Goal: Task Accomplishment & Management: Complete application form

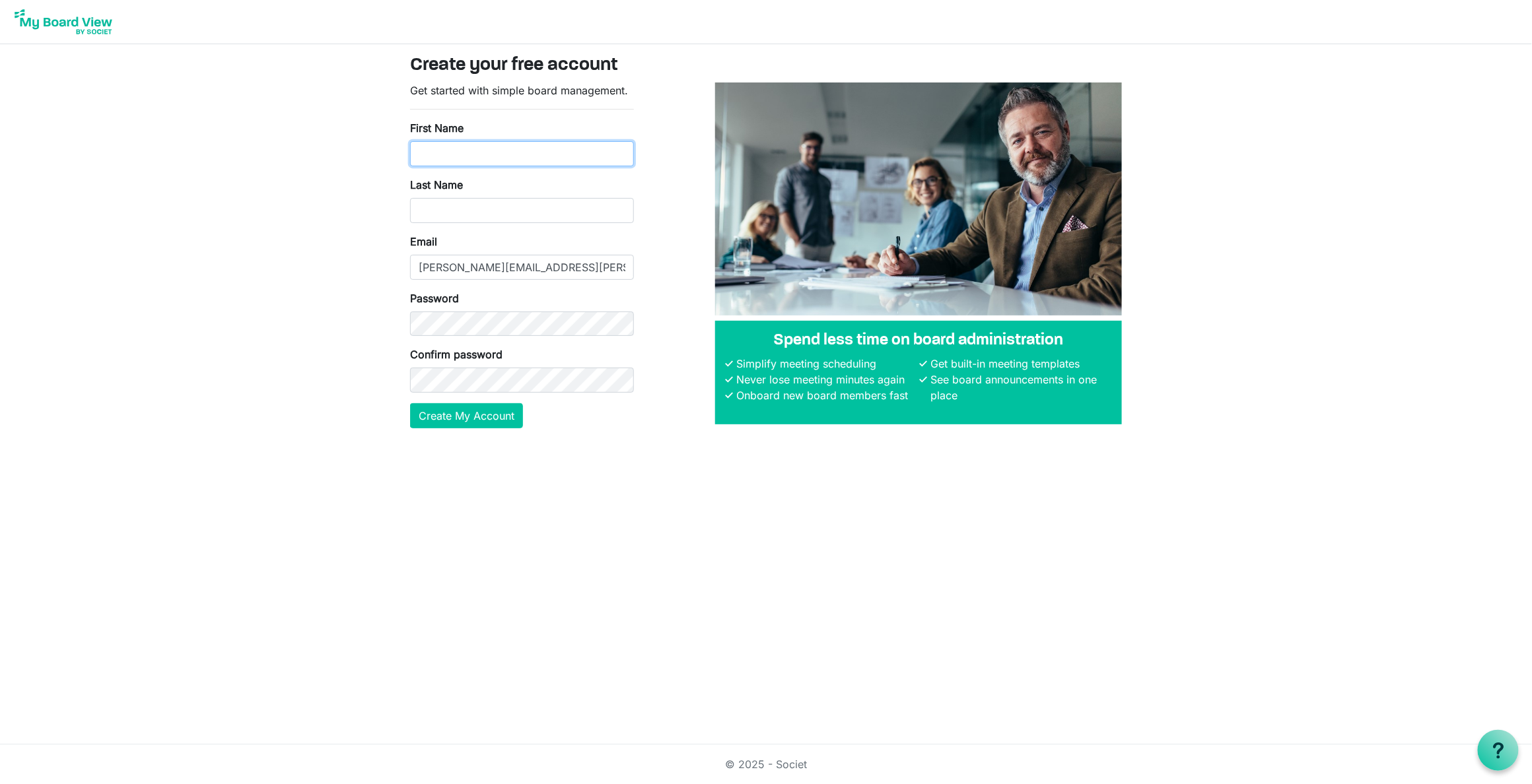
click at [494, 141] on input "First Name" at bounding box center [522, 154] width 224 height 25
type input "Beth"
type input "Balcombe"
click at [445, 421] on button "Create My Account" at bounding box center [466, 416] width 113 height 25
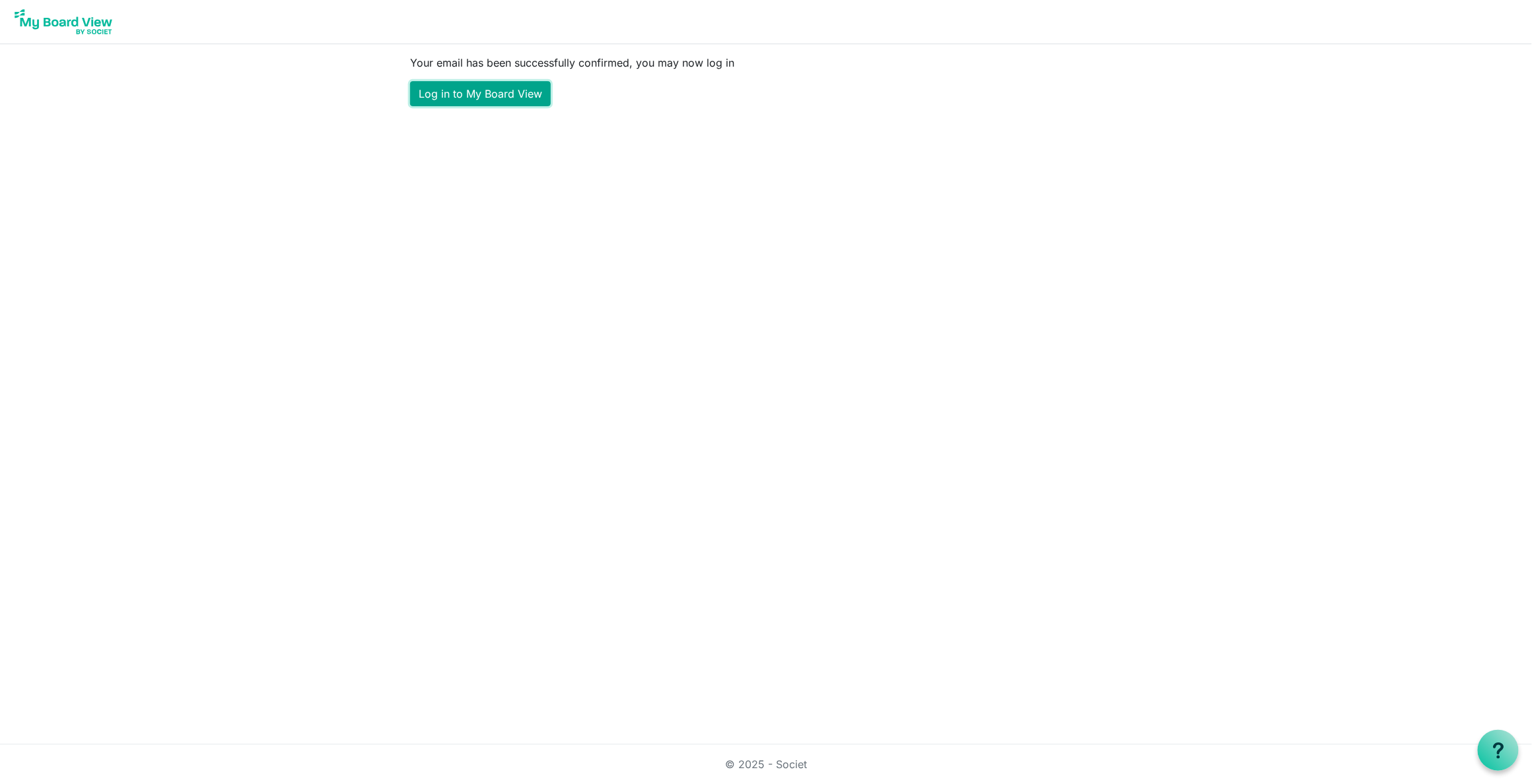
click at [494, 97] on link "Log in to My Board View" at bounding box center [480, 94] width 140 height 25
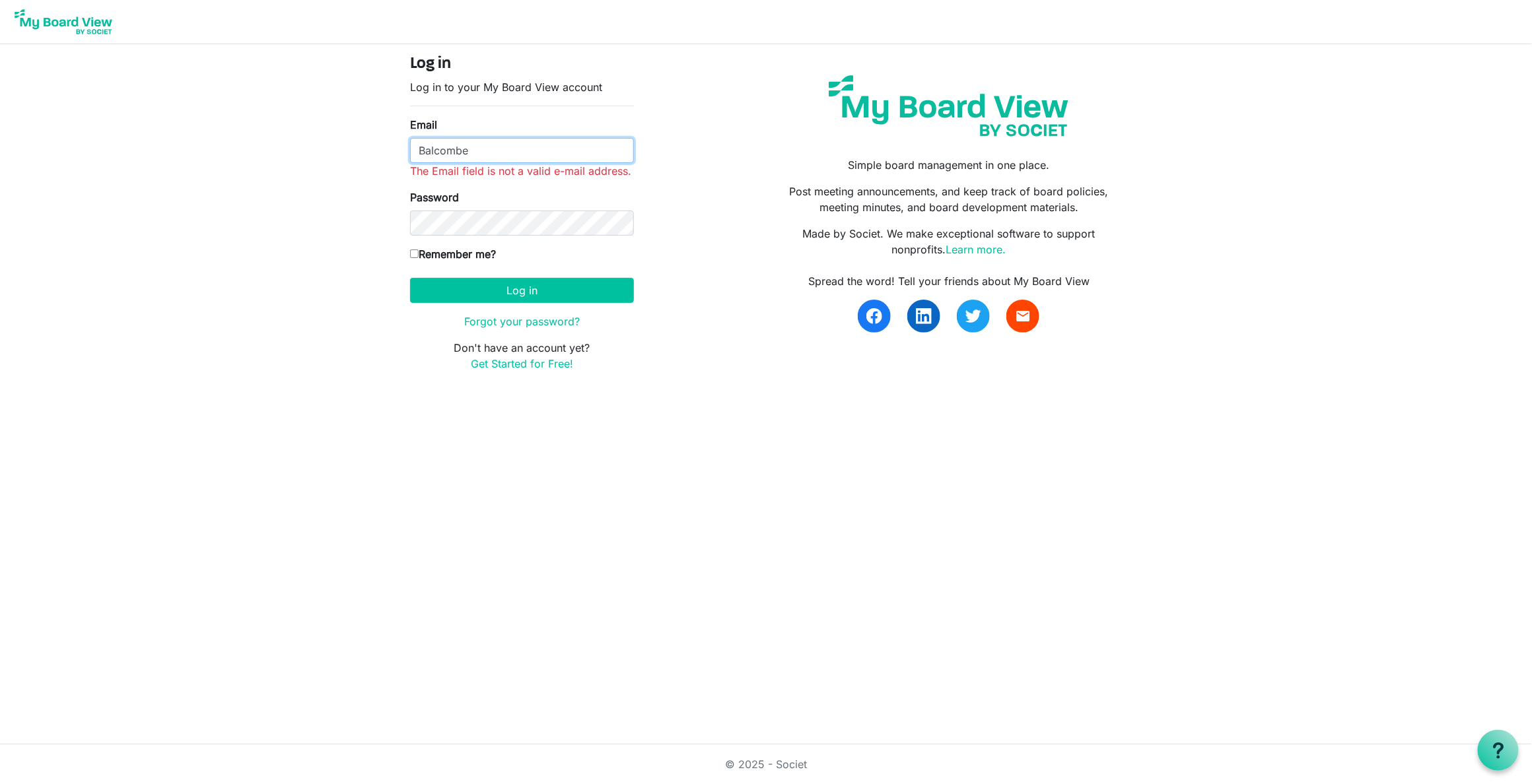
click at [478, 154] on input "Balcombe" at bounding box center [522, 150] width 224 height 25
click at [422, 147] on input "Balcombe" at bounding box center [522, 150] width 224 height 25
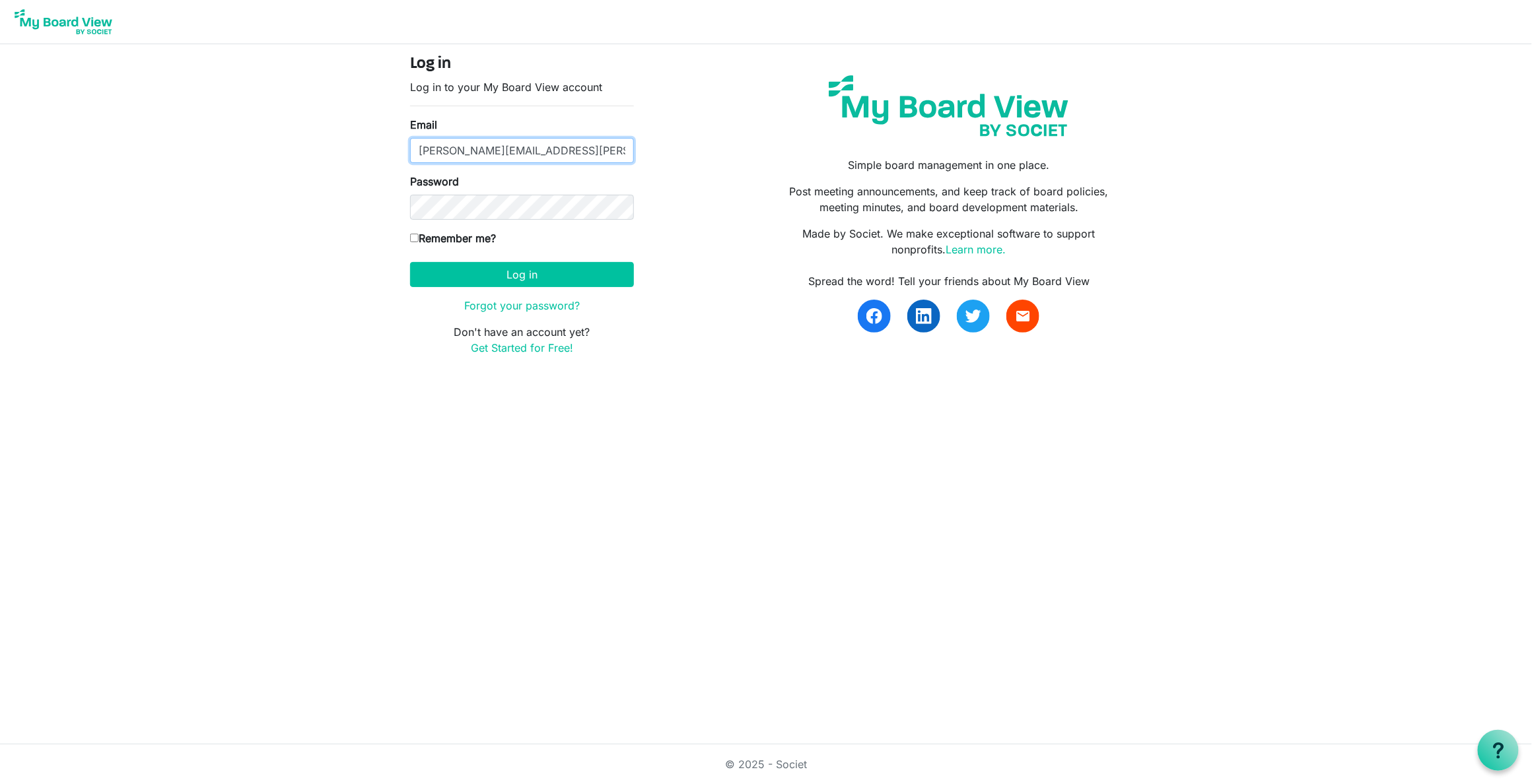
type input "beth.balcombe@b2gold.com"
drag, startPoint x: 237, startPoint y: 220, endPoint x: 281, endPoint y: 242, distance: 49.2
click at [237, 220] on body "Log in Log in to your My Board View account Email beth.balcombe@b2gold.com Pass…" at bounding box center [766, 189] width 1532 height 377
click at [412, 237] on input "Remember me?" at bounding box center [414, 238] width 9 height 9
checkbox input "true"
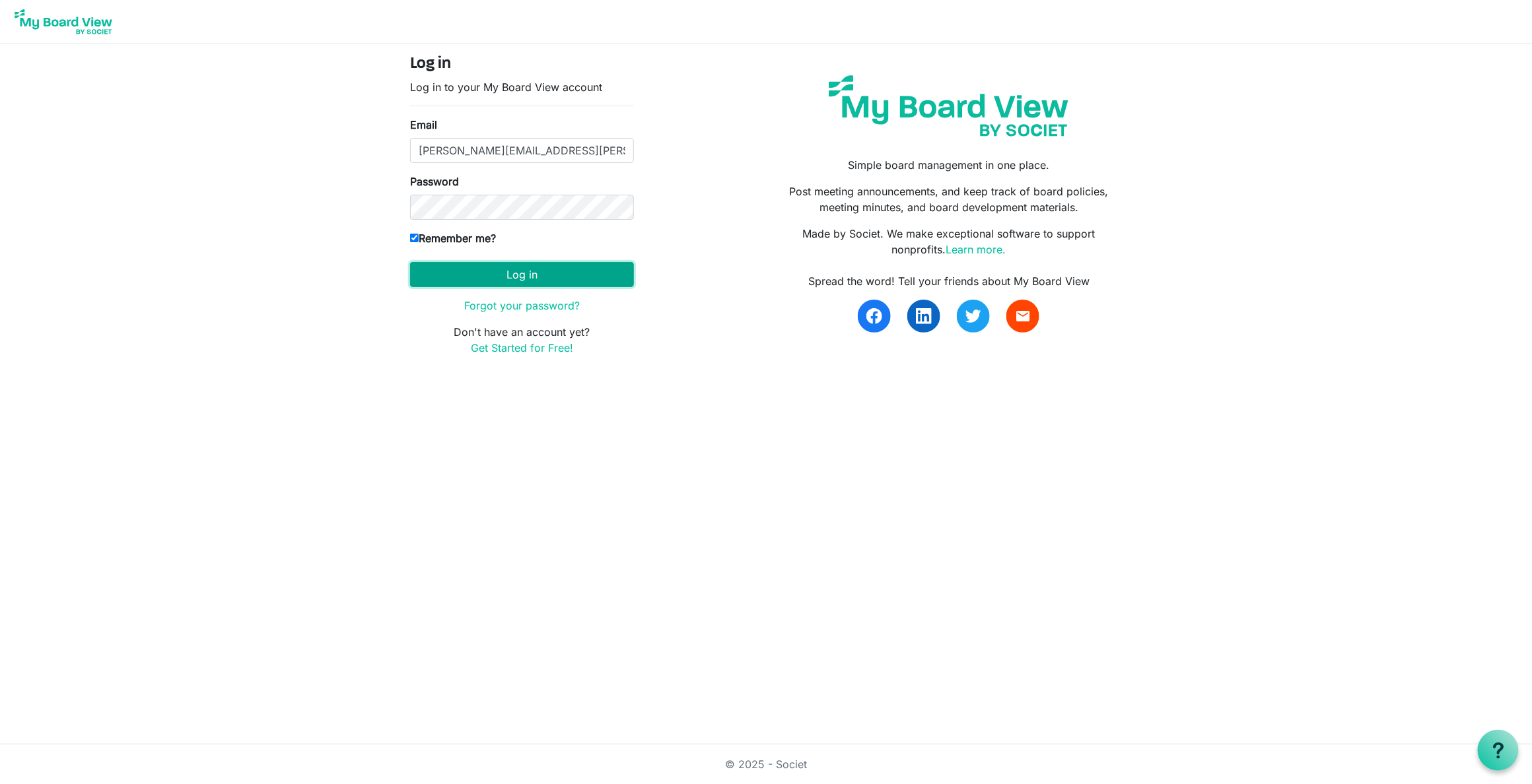
click at [542, 277] on button "Log in" at bounding box center [522, 274] width 224 height 25
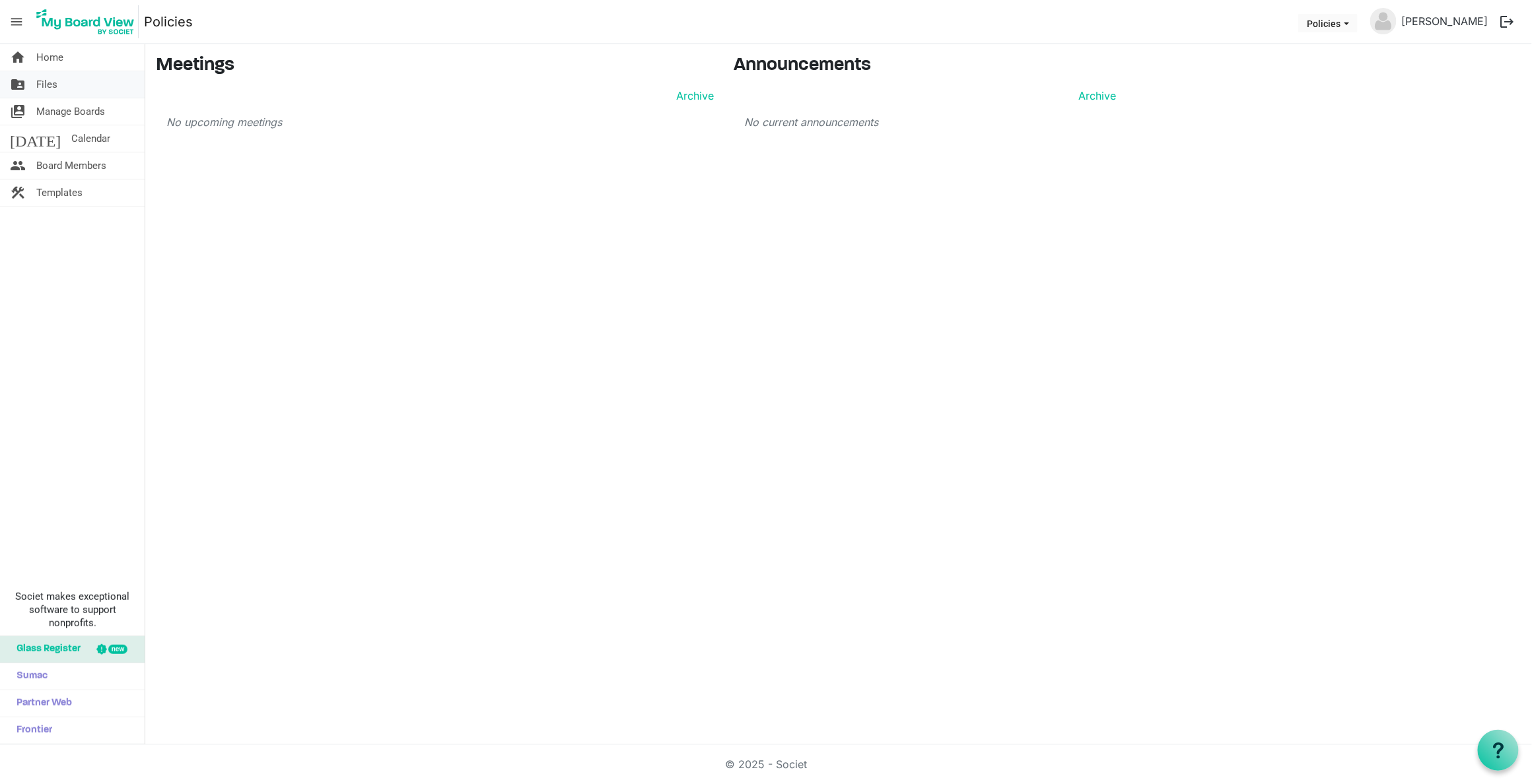
click at [67, 90] on link "folder_shared Files" at bounding box center [72, 84] width 144 height 26
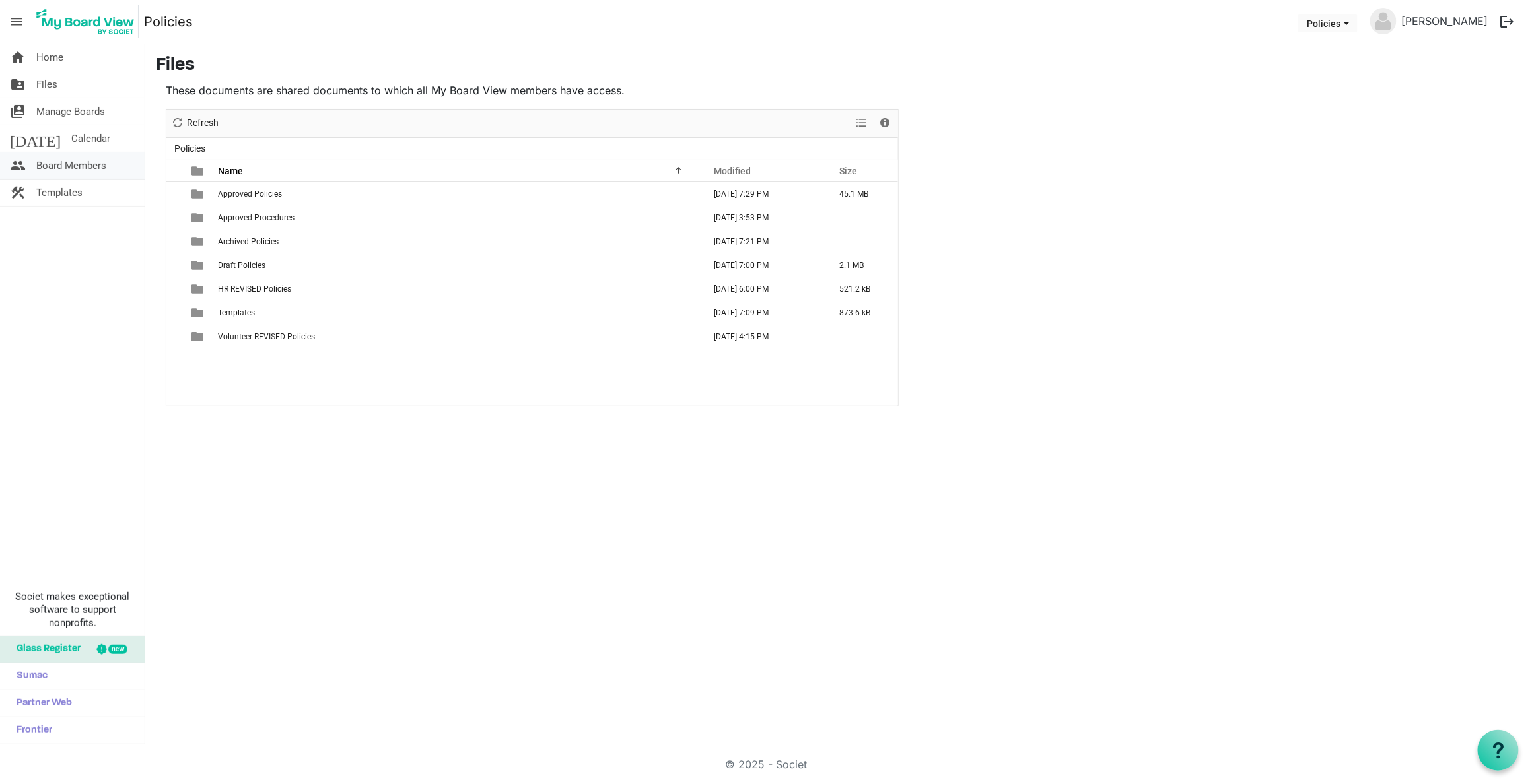
click at [72, 167] on span "Board Members" at bounding box center [72, 166] width 70 height 26
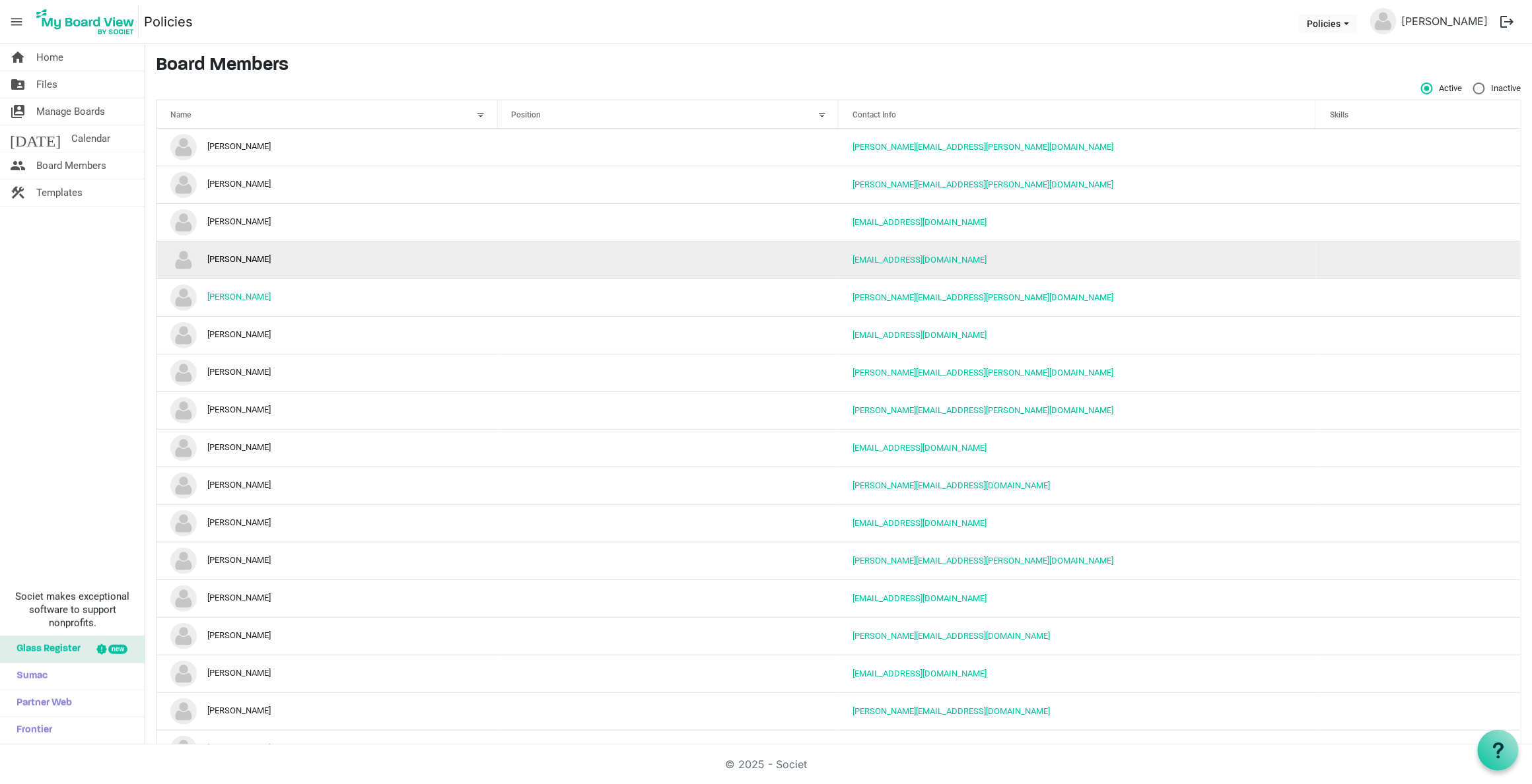
click at [253, 257] on td "[PERSON_NAME]" at bounding box center [327, 260] width 341 height 37
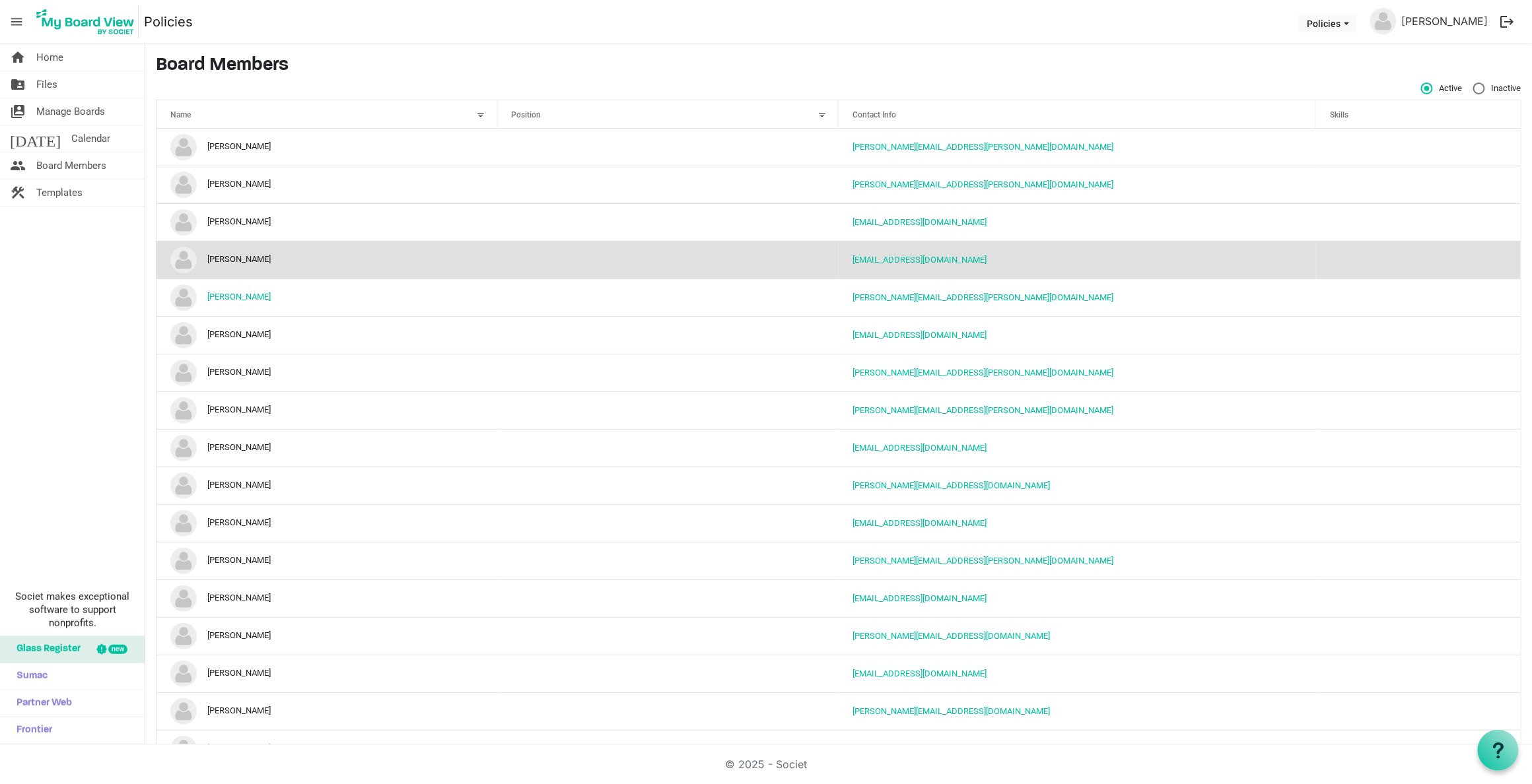
click at [253, 257] on td "[PERSON_NAME]" at bounding box center [327, 260] width 341 height 37
drag, startPoint x: 253, startPoint y: 257, endPoint x: 296, endPoint y: 255, distance: 43.0
click at [296, 255] on td "[PERSON_NAME]" at bounding box center [327, 260] width 341 height 37
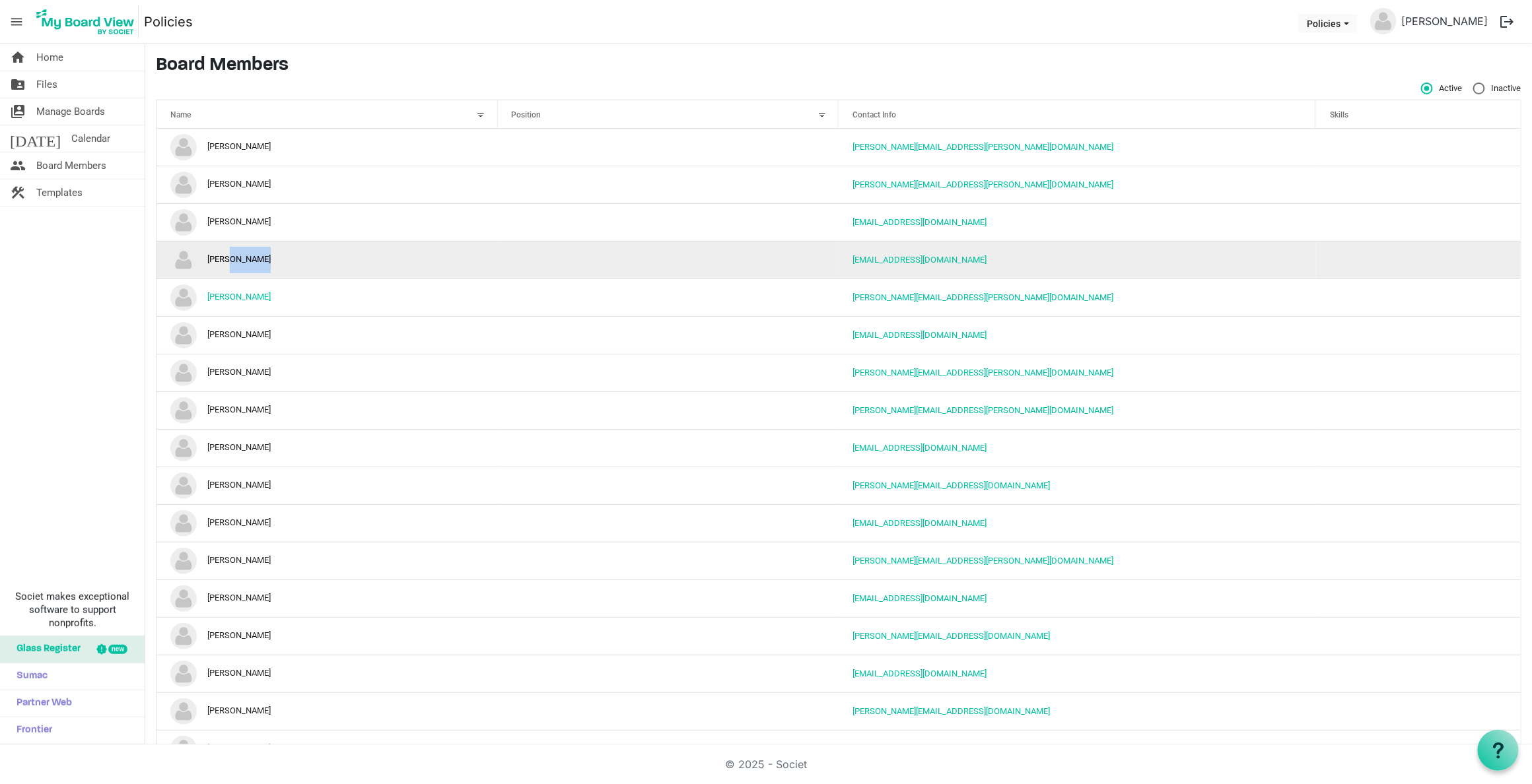
drag, startPoint x: 296, startPoint y: 254, endPoint x: 285, endPoint y: 254, distance: 11.0
click at [285, 254] on td "[PERSON_NAME]" at bounding box center [327, 260] width 341 height 37
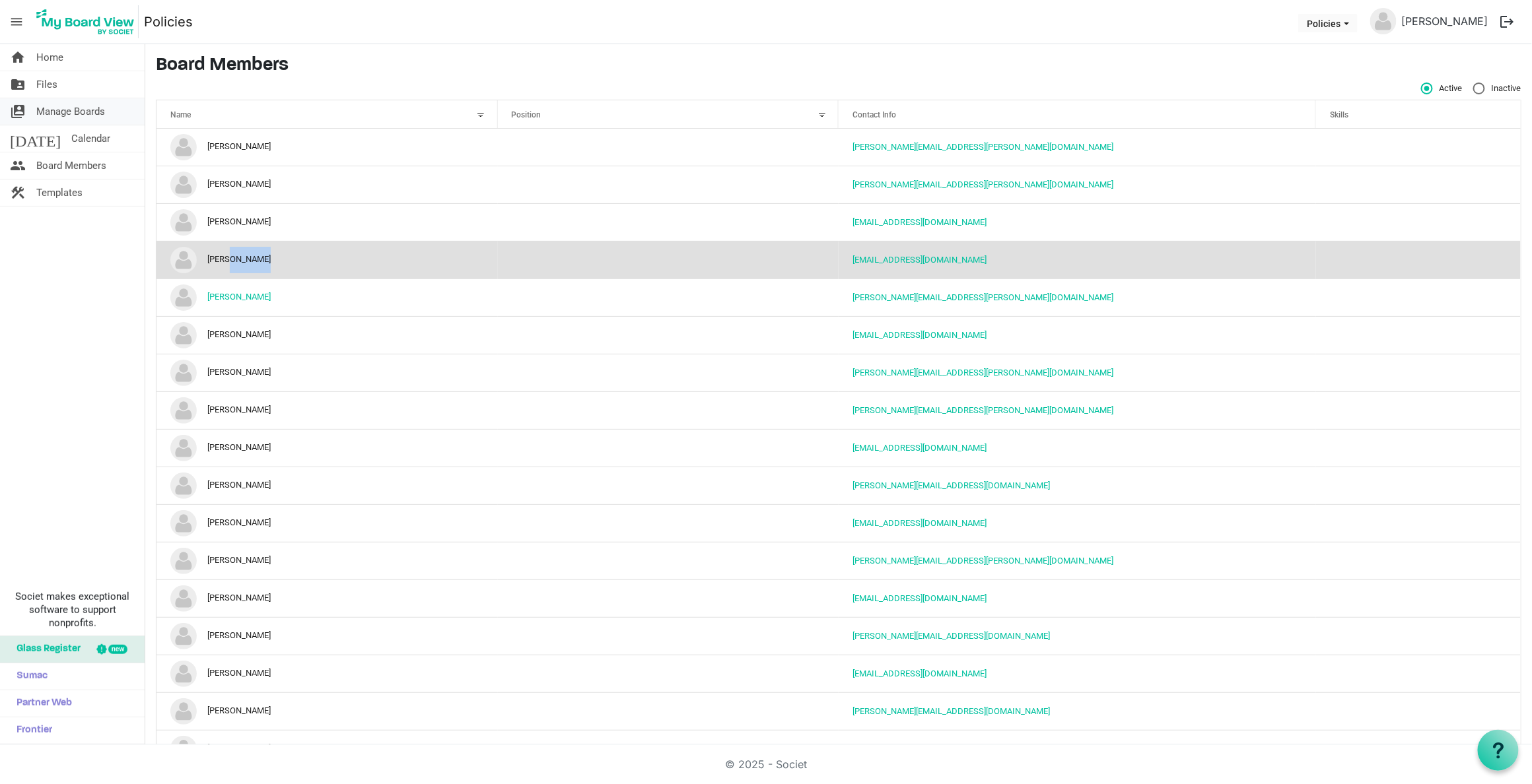
click at [72, 107] on span "Manage Boards" at bounding box center [71, 111] width 69 height 26
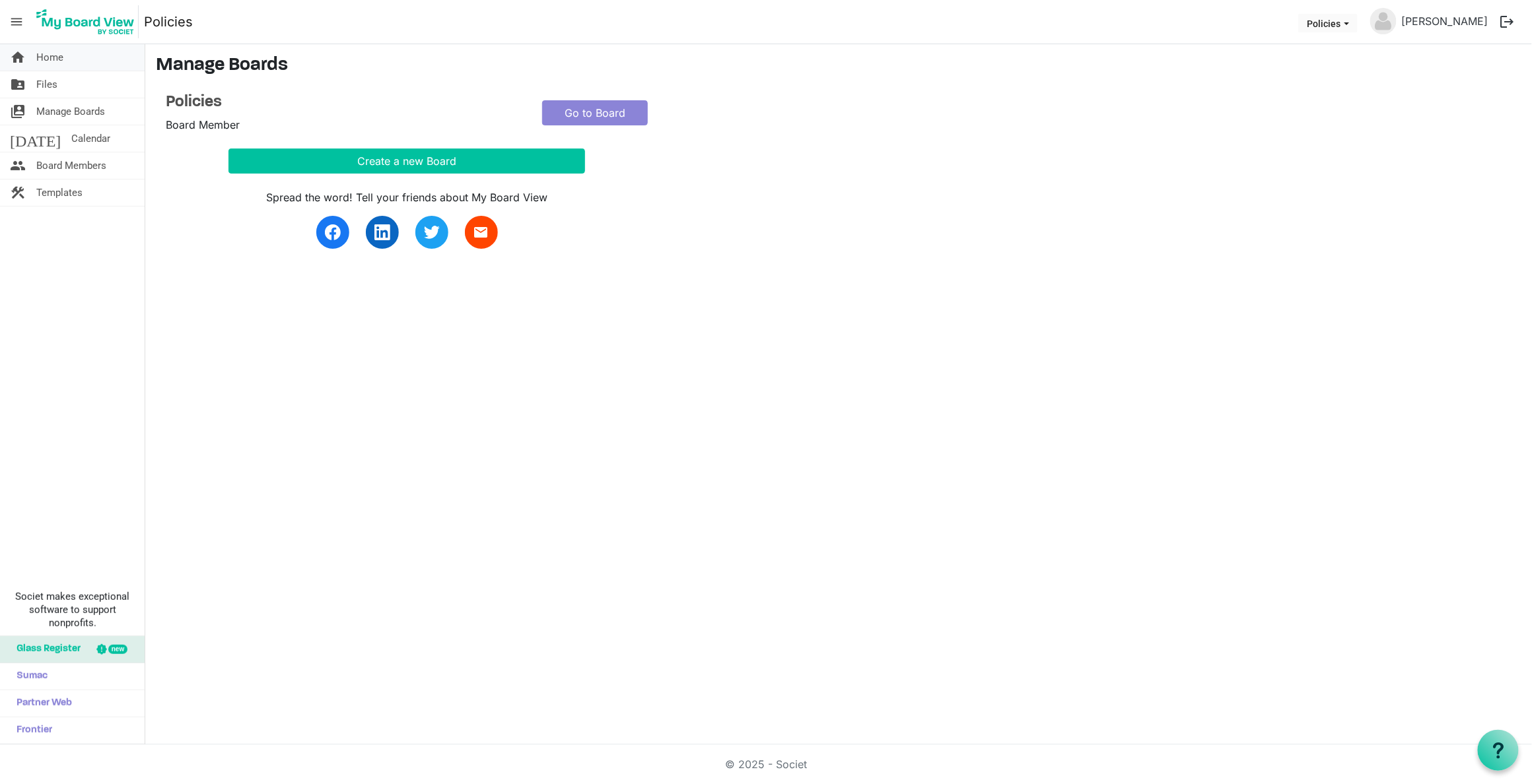
click at [51, 59] on span "Home" at bounding box center [50, 58] width 27 height 26
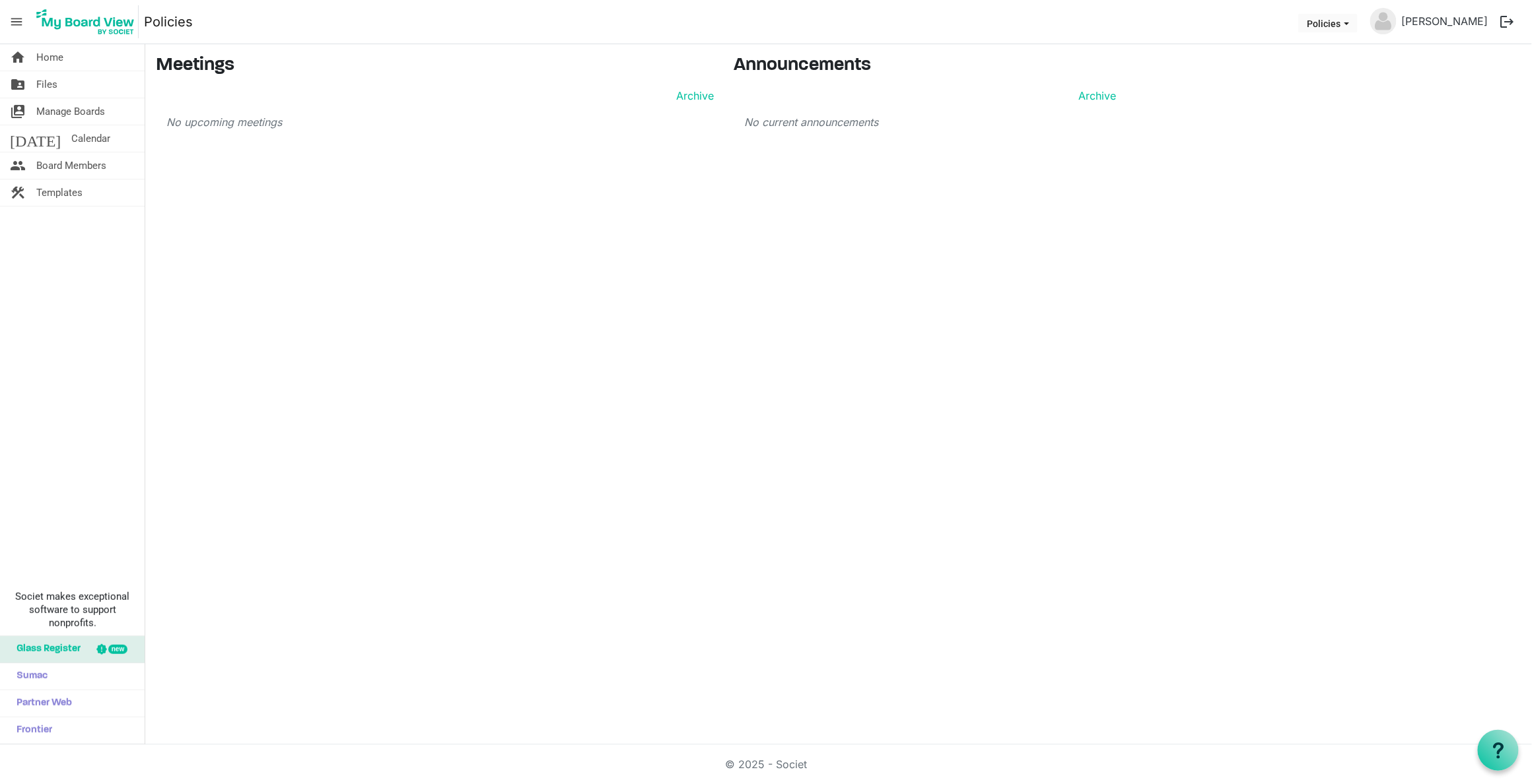
click at [11, 22] on span "menu" at bounding box center [16, 22] width 25 height 25
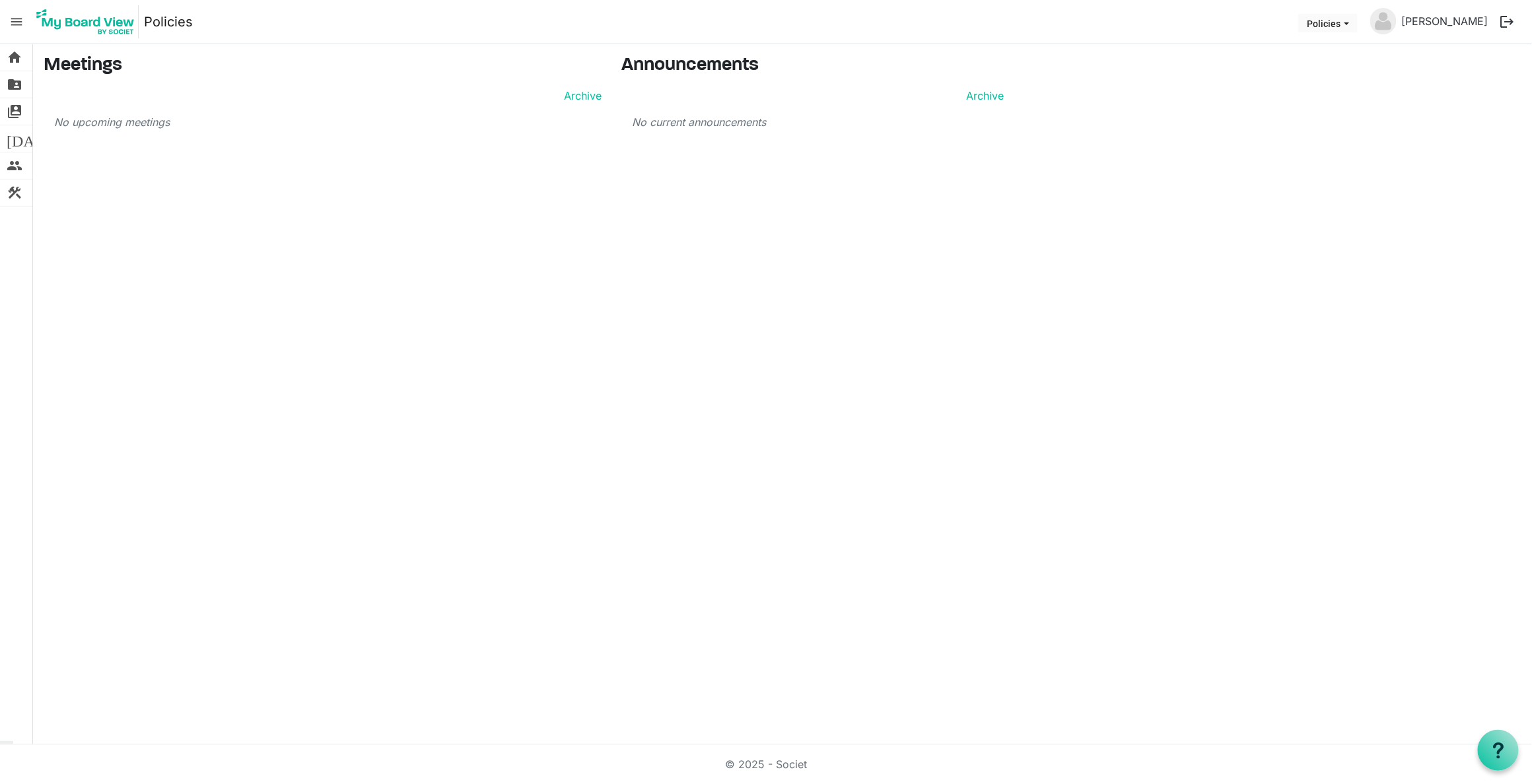
click at [19, 23] on span "menu" at bounding box center [16, 22] width 25 height 25
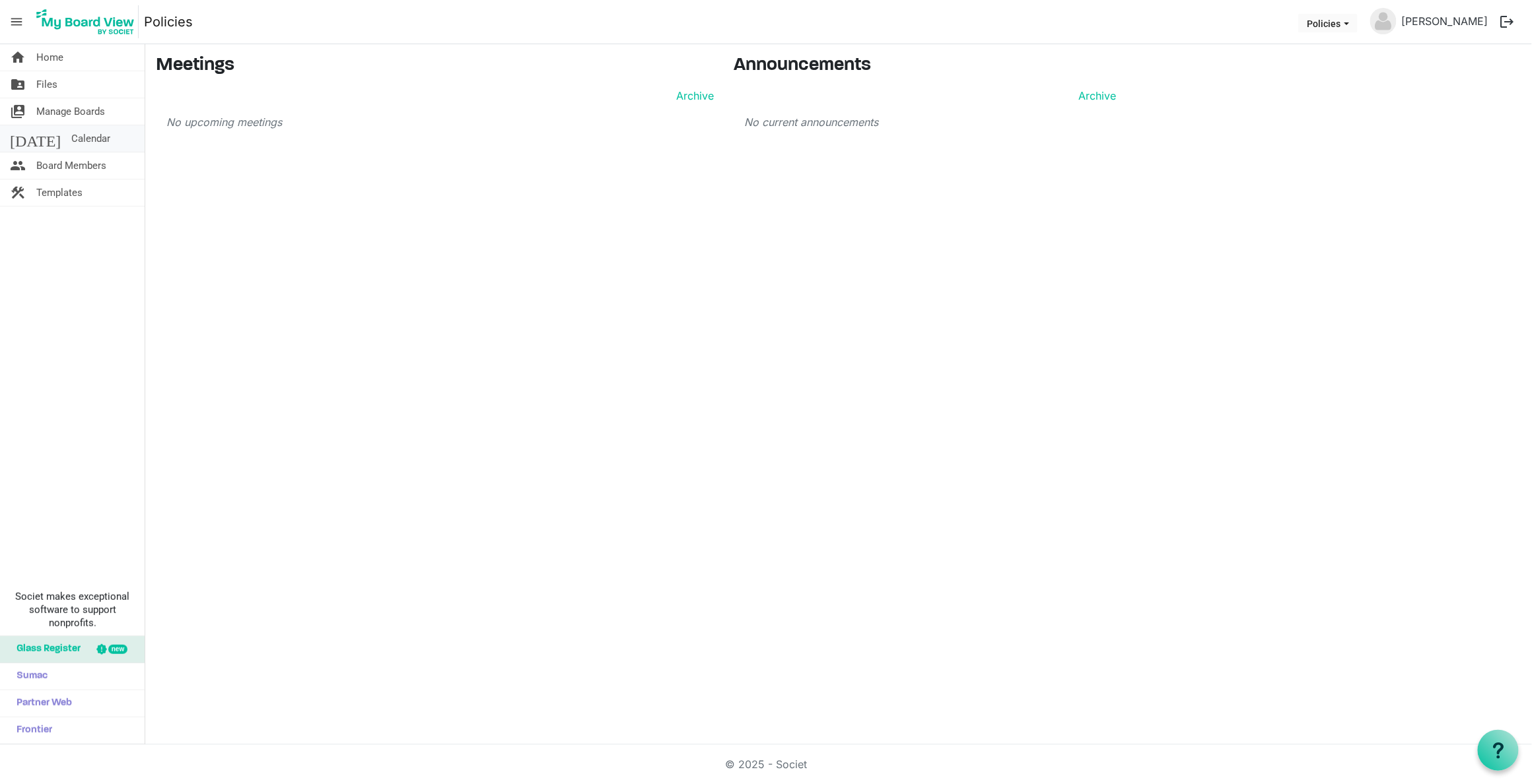
click at [71, 138] on span "Calendar" at bounding box center [90, 139] width 39 height 26
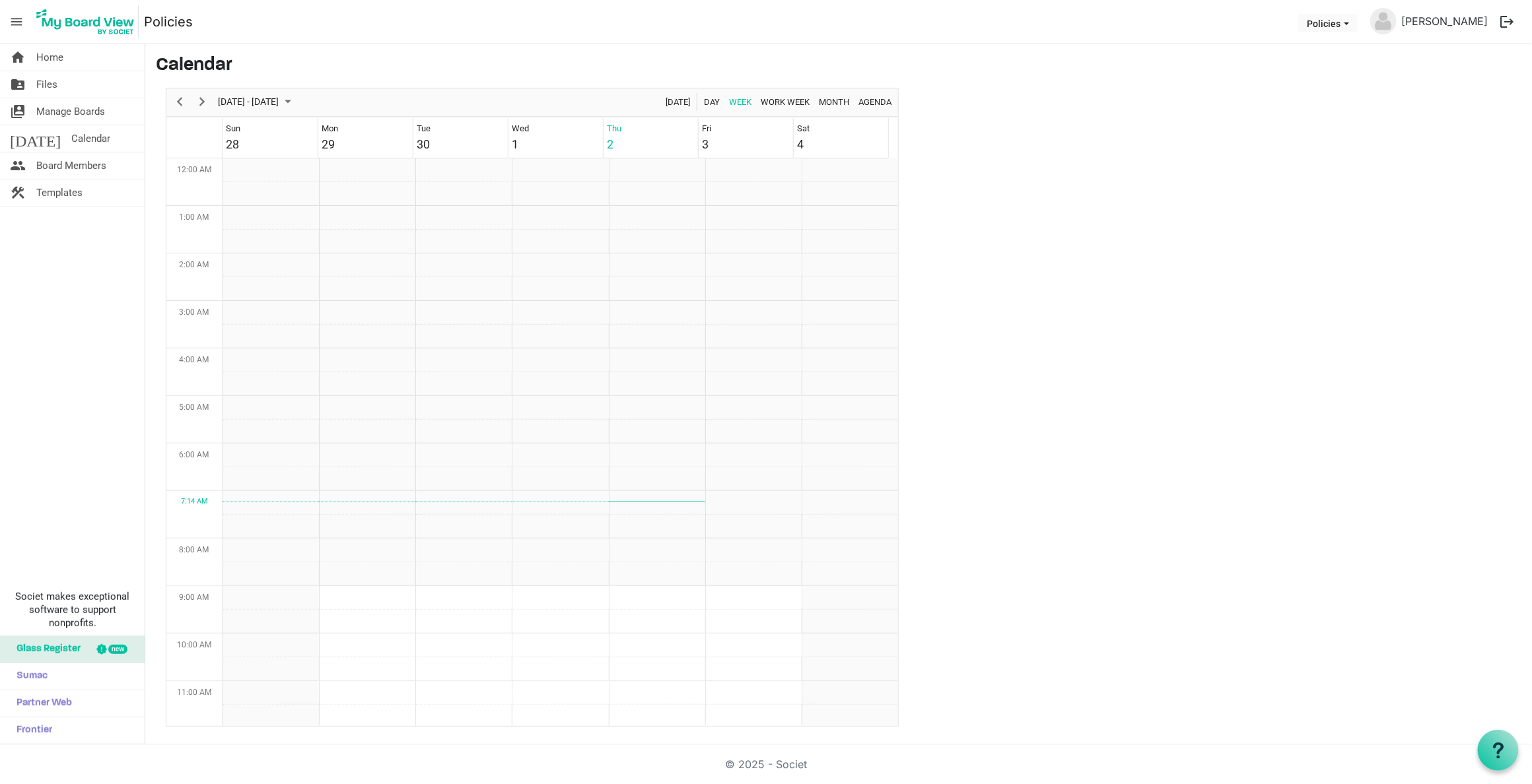
scroll to position [427, 0]
click at [45, 62] on span "Home" at bounding box center [50, 58] width 27 height 26
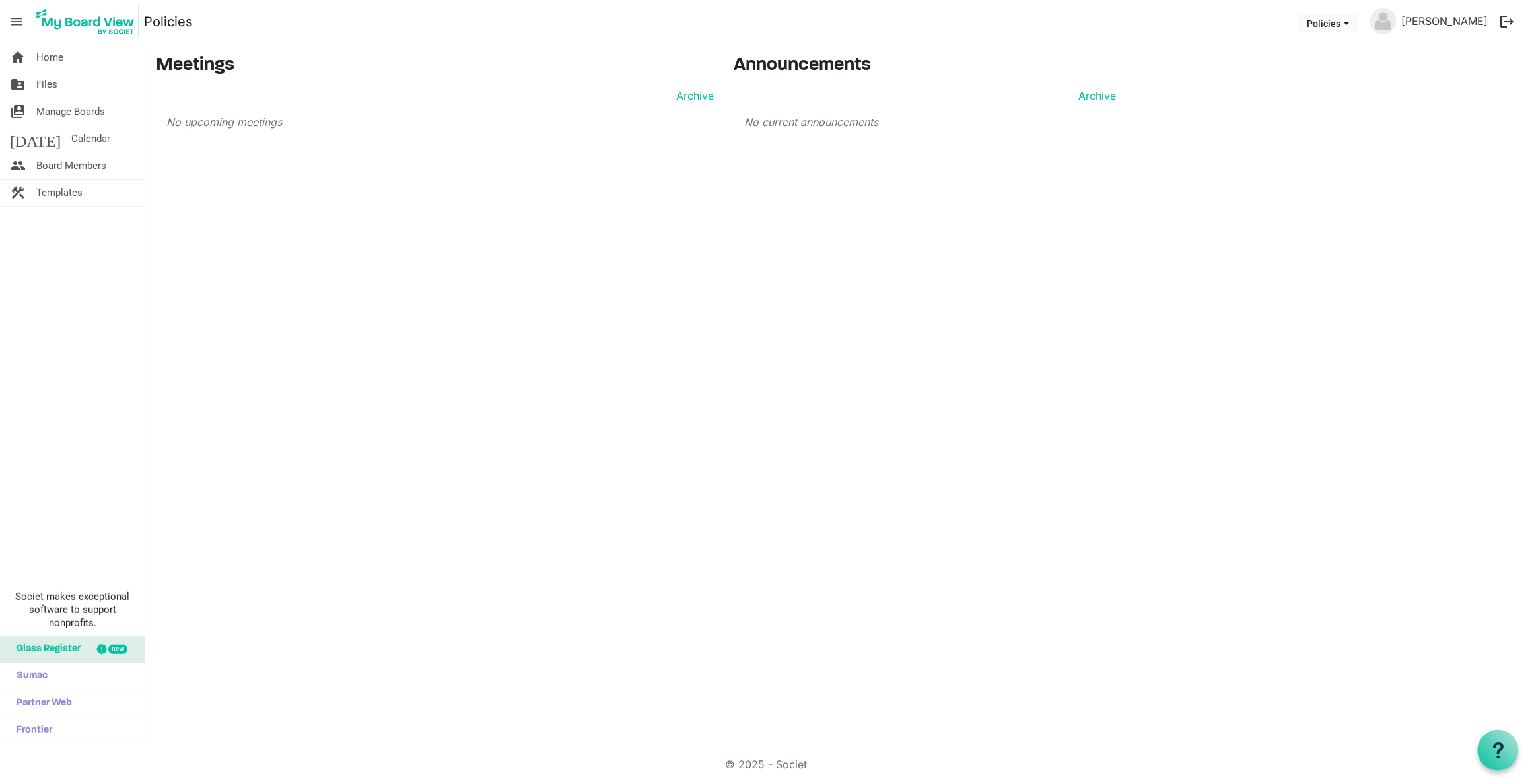
click at [1502, 22] on button "logout" at bounding box center [1508, 22] width 28 height 28
